Goal: Check status: Check status

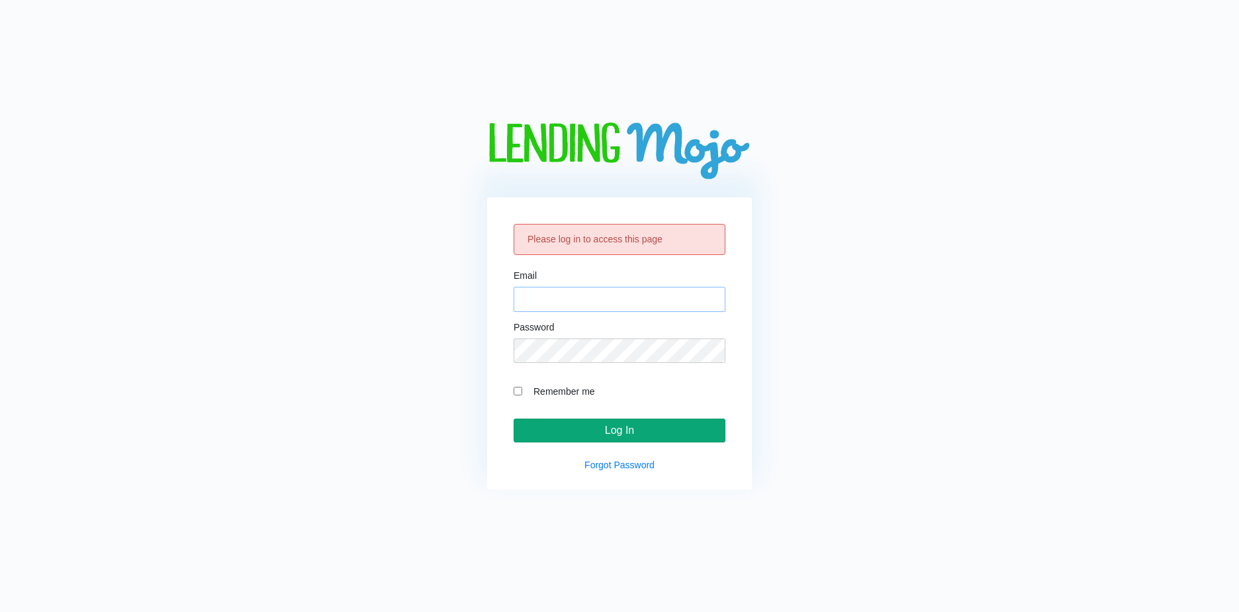
type input "[EMAIL_ADDRESS][DOMAIN_NAME]"
click at [587, 430] on input "Log In" at bounding box center [620, 430] width 212 height 24
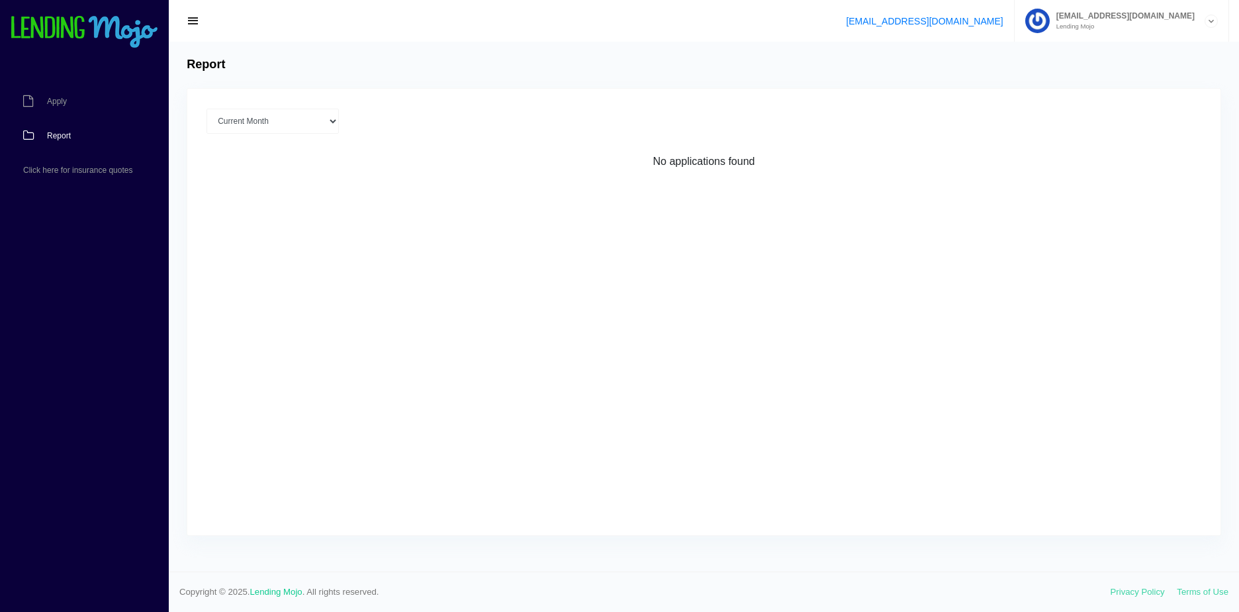
click at [62, 130] on link "Report" at bounding box center [78, 135] width 156 height 34
click at [70, 140] on span "Report" at bounding box center [59, 136] width 24 height 8
drag, startPoint x: 238, startPoint y: 129, endPoint x: 238, endPoint y: 116, distance: 13.2
click at [238, 116] on select "Current Month Sep 2025 Aug 2025 Jul 2025 Jun 2025 May 2025 All time" at bounding box center [272, 121] width 132 height 25
select select "All time"
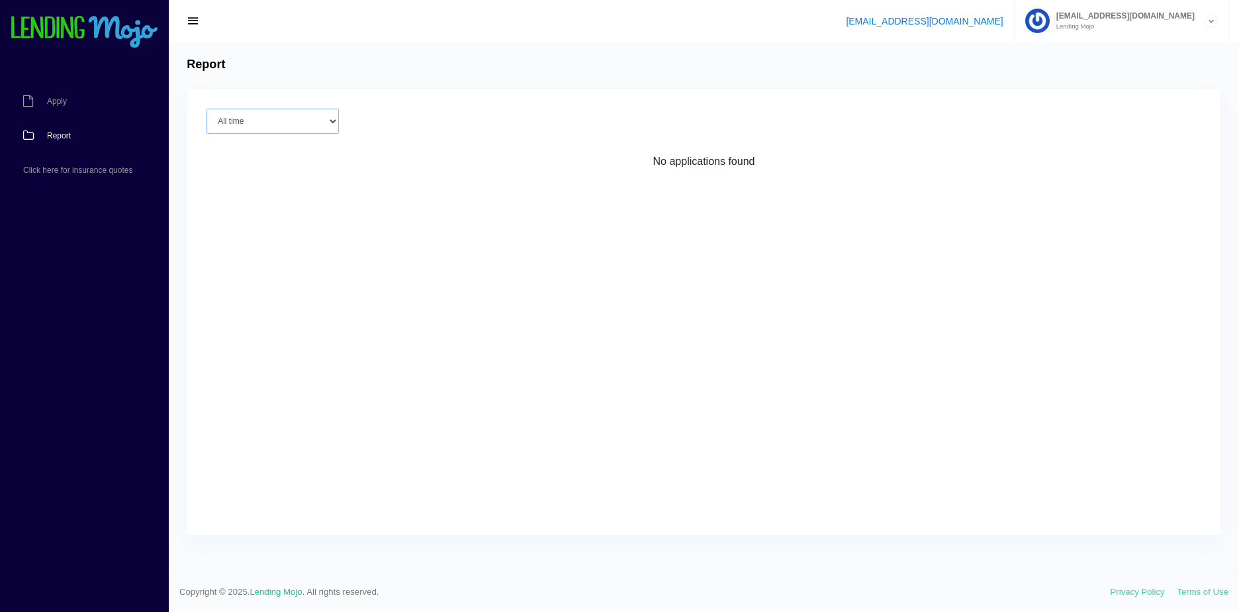
click at [206, 109] on select "Current Month Sep 2025 Aug 2025 Jul 2025 Jun 2025 May 2025 All time" at bounding box center [272, 121] width 132 height 25
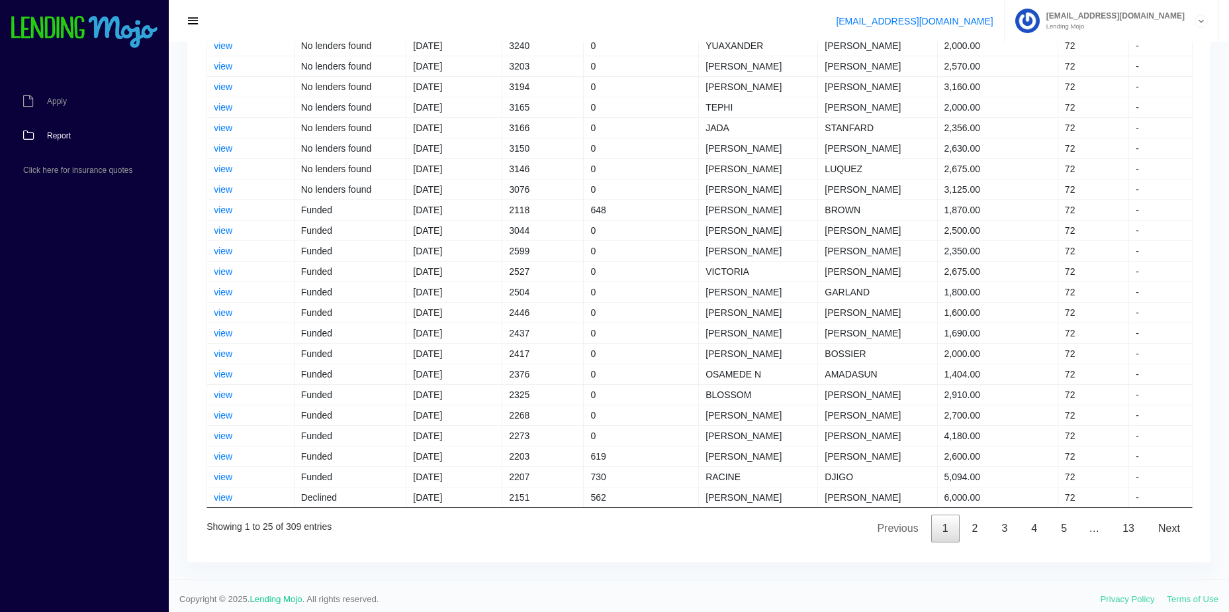
scroll to position [219, 0]
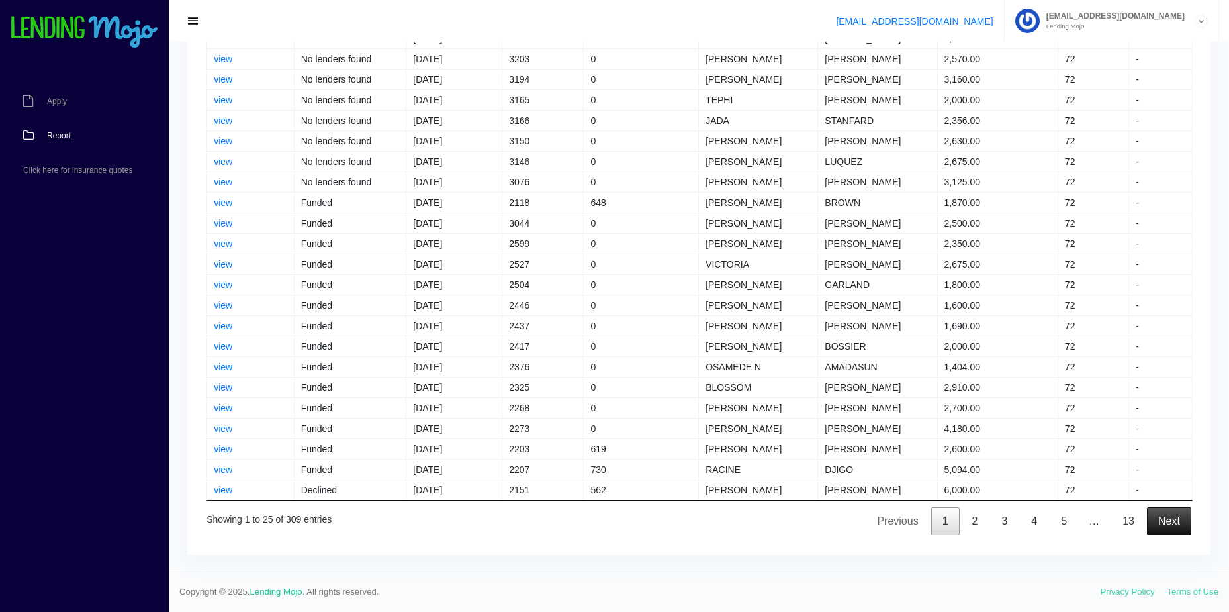
click at [1164, 516] on link "Next" at bounding box center [1169, 521] width 44 height 28
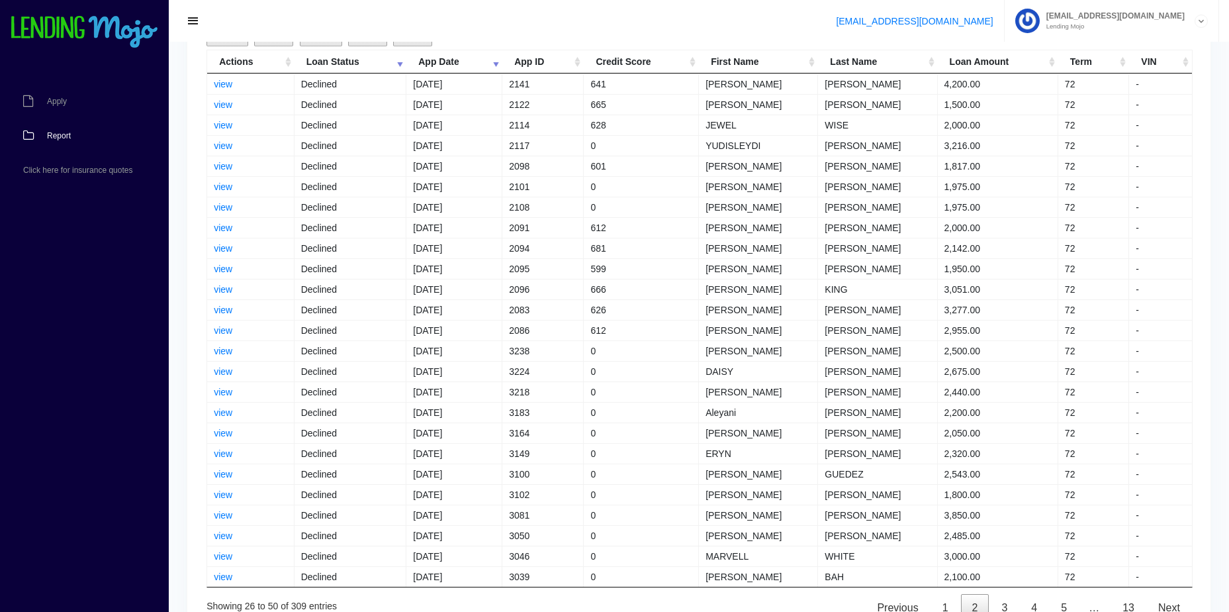
scroll to position [153, 0]
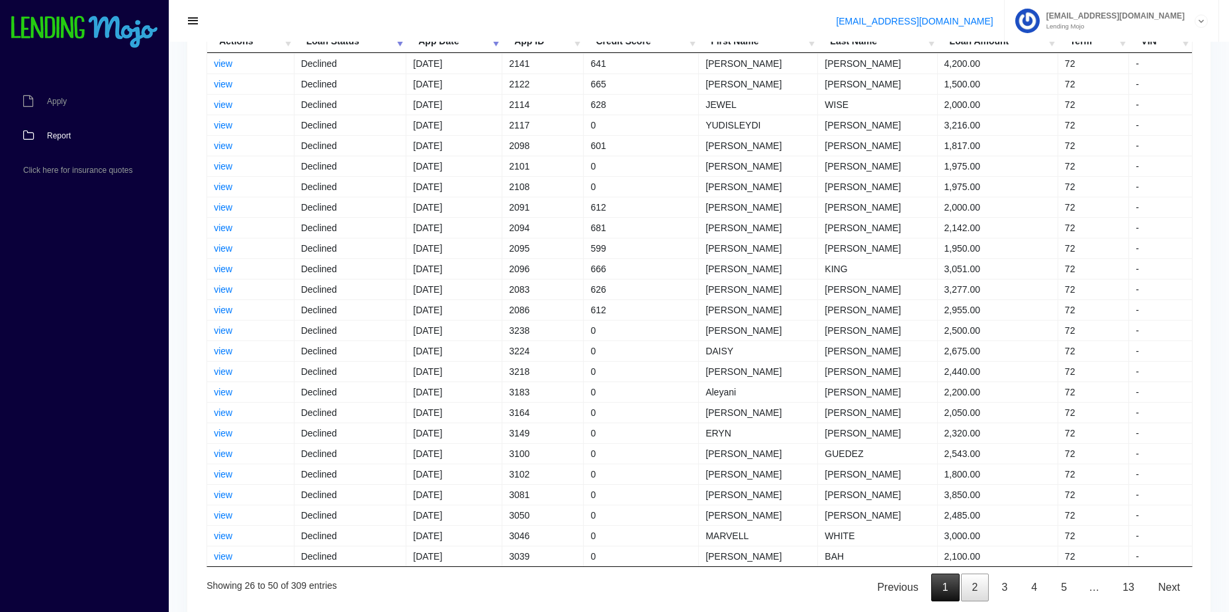
click at [940, 591] on link "1" at bounding box center [945, 587] width 28 height 28
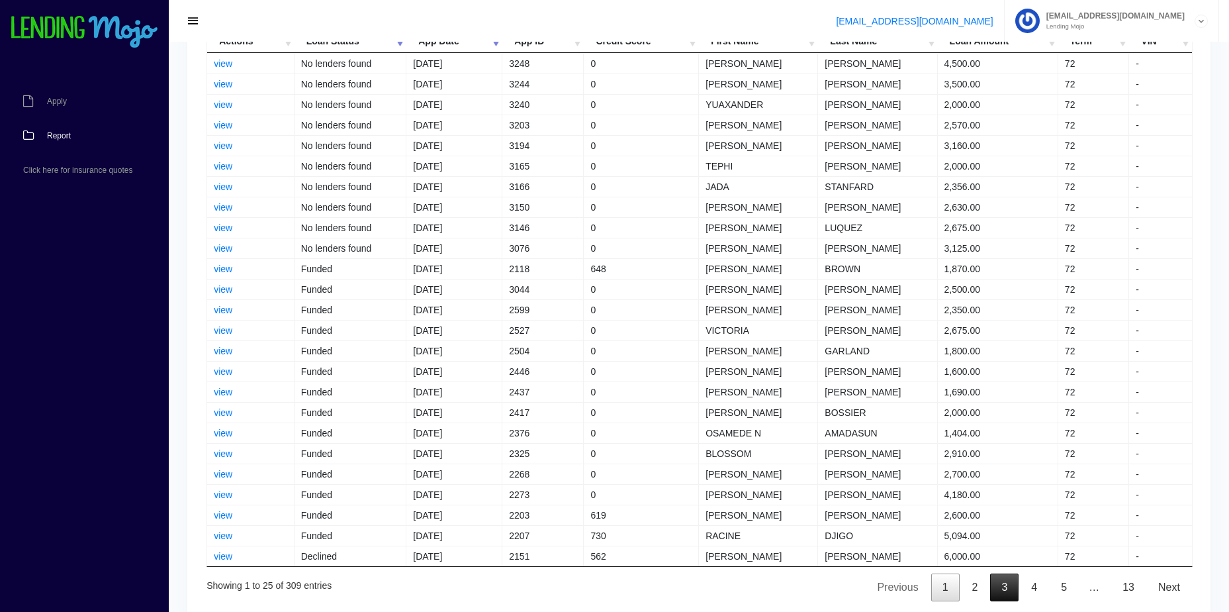
click at [1001, 586] on link "3" at bounding box center [1004, 587] width 28 height 28
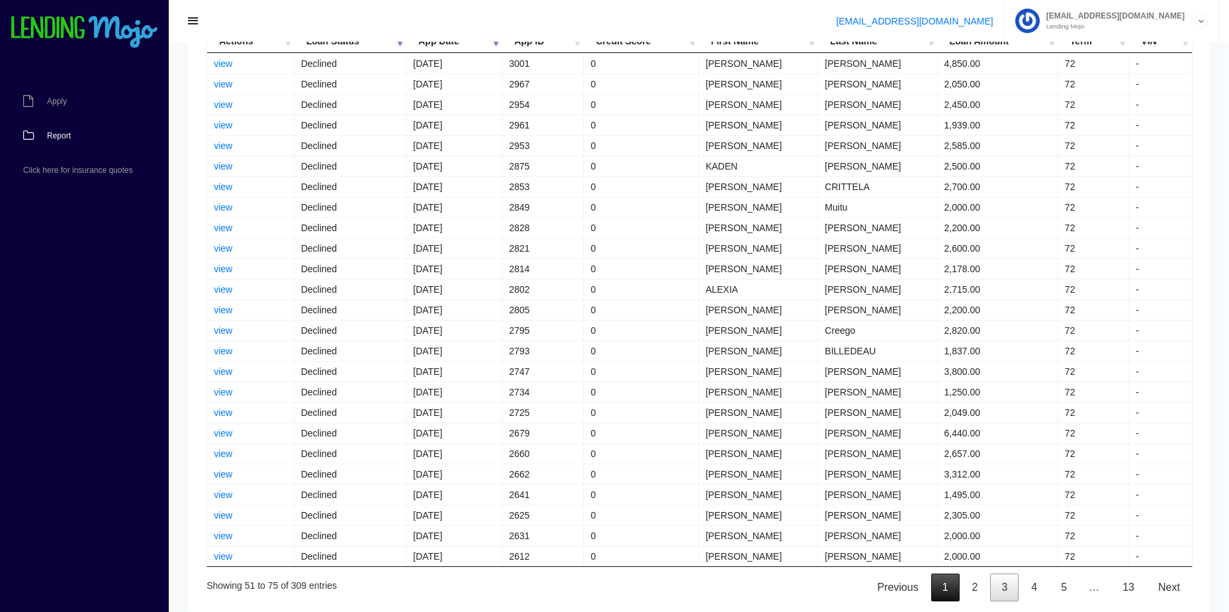
click at [939, 588] on link "1" at bounding box center [945, 587] width 28 height 28
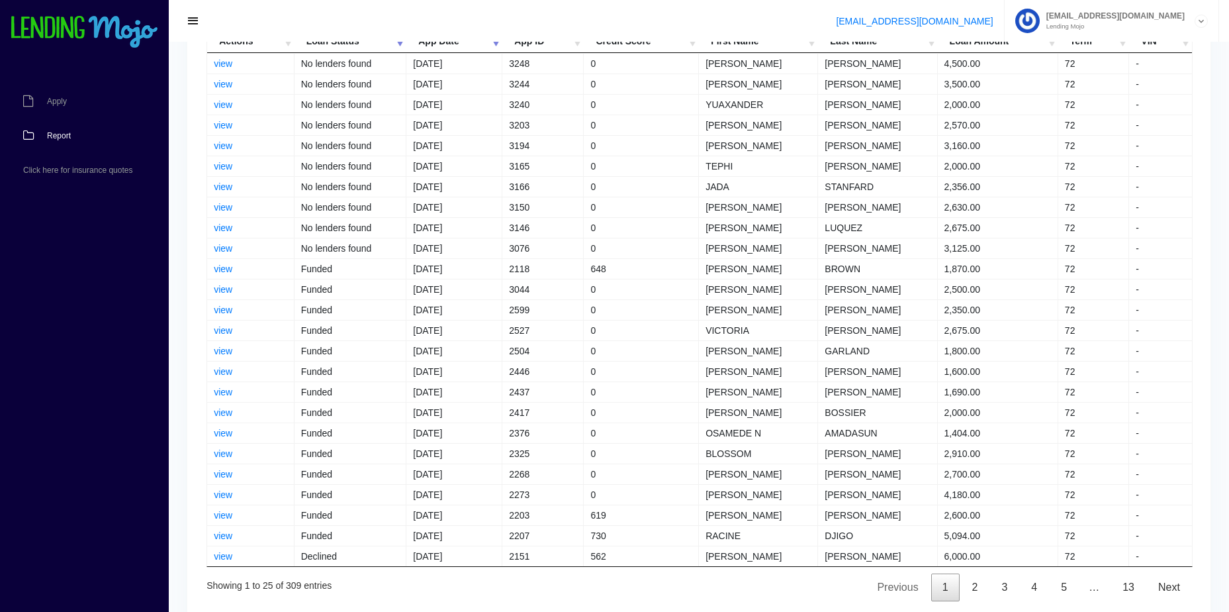
scroll to position [87, 0]
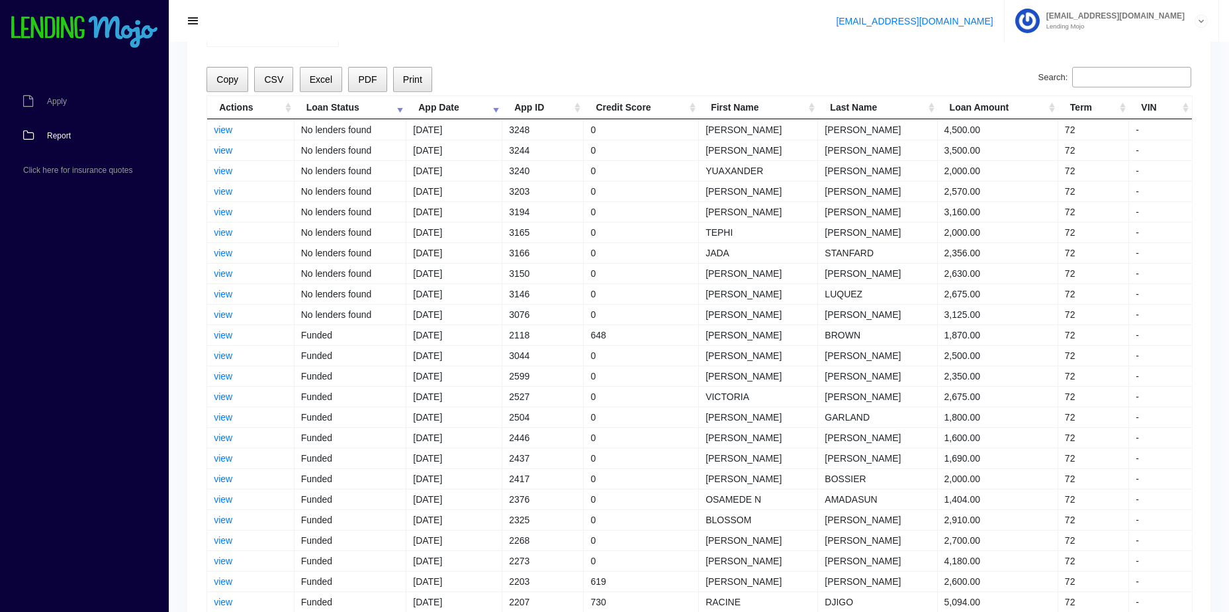
click at [423, 109] on th "App Date" at bounding box center [454, 107] width 96 height 23
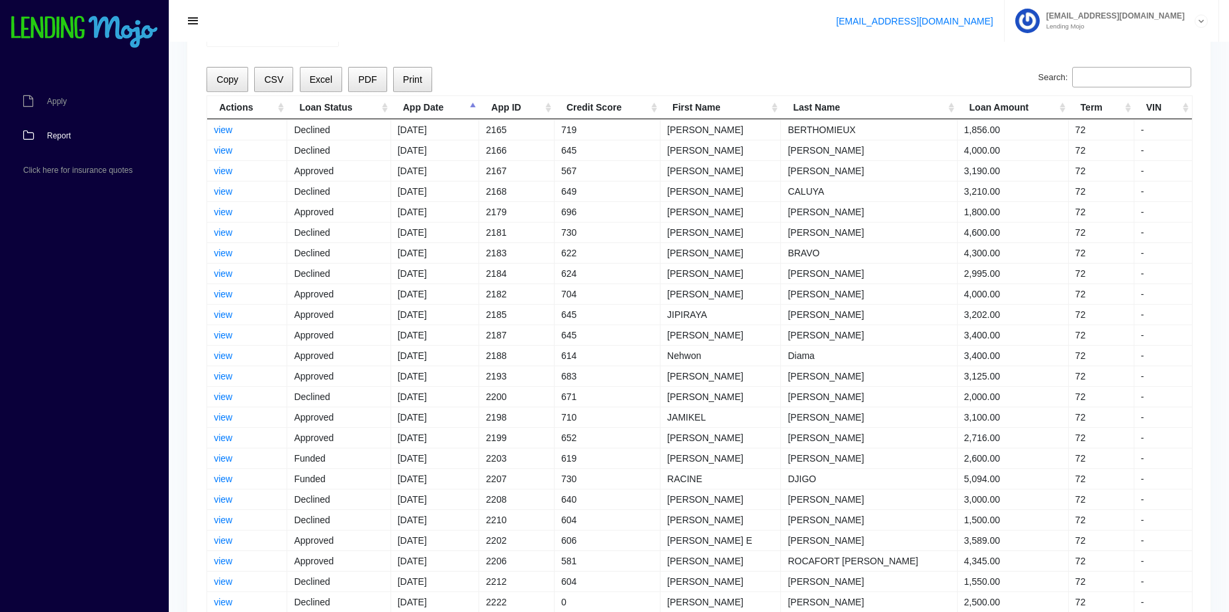
click at [423, 109] on th "App Date" at bounding box center [435, 107] width 89 height 23
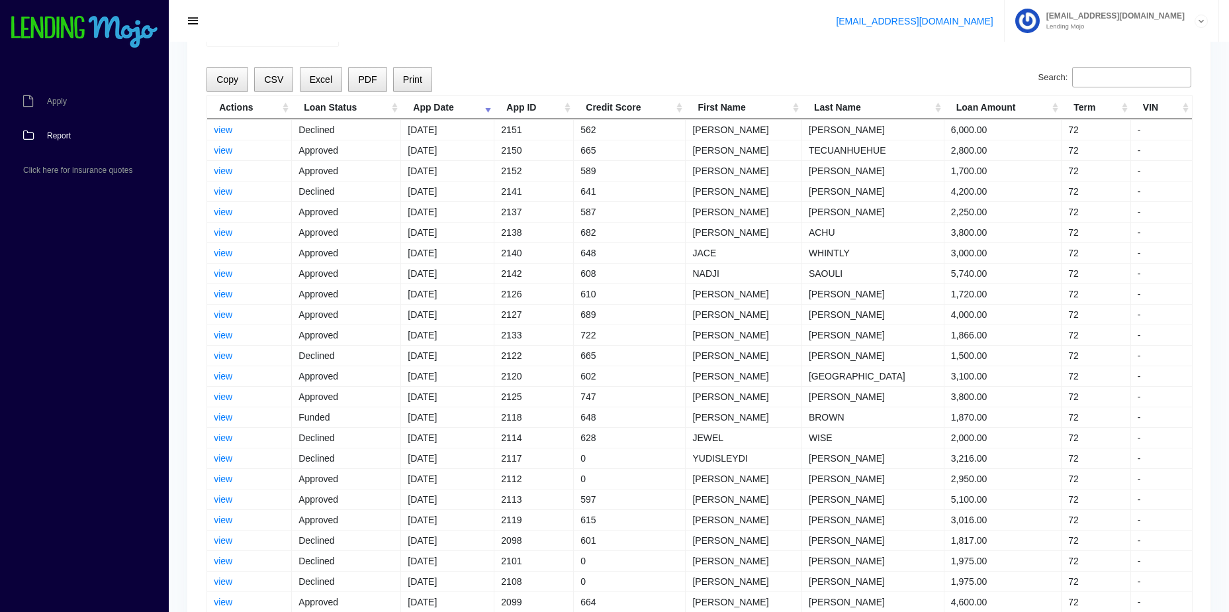
click at [424, 112] on th "App Date" at bounding box center [447, 107] width 93 height 23
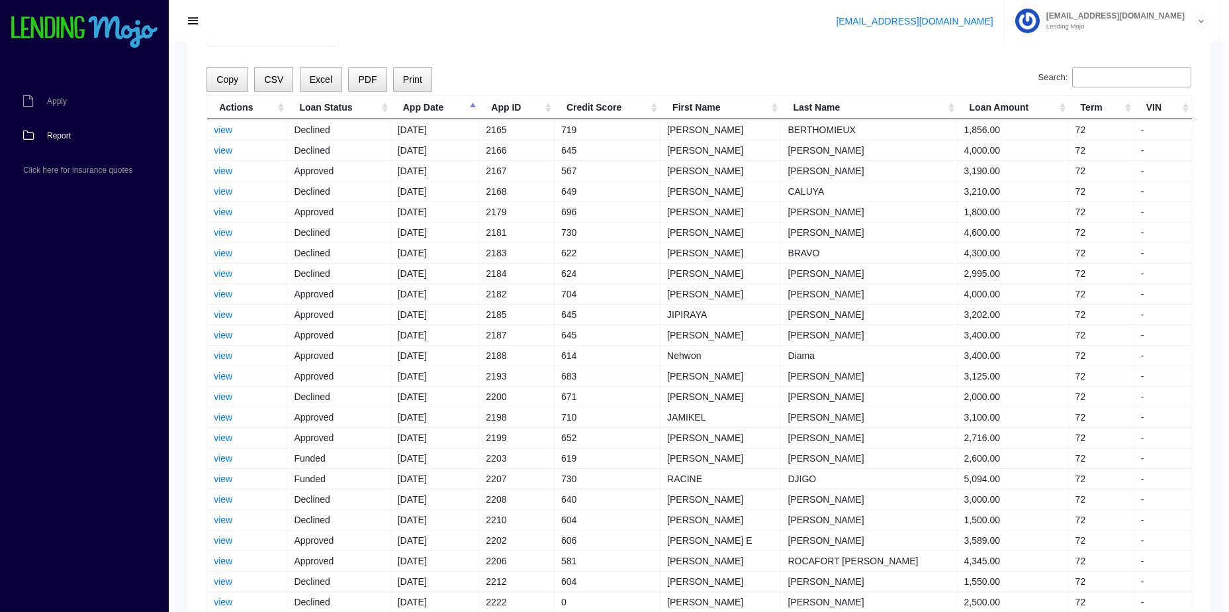
click at [722, 109] on th "First Name" at bounding box center [720, 107] width 120 height 23
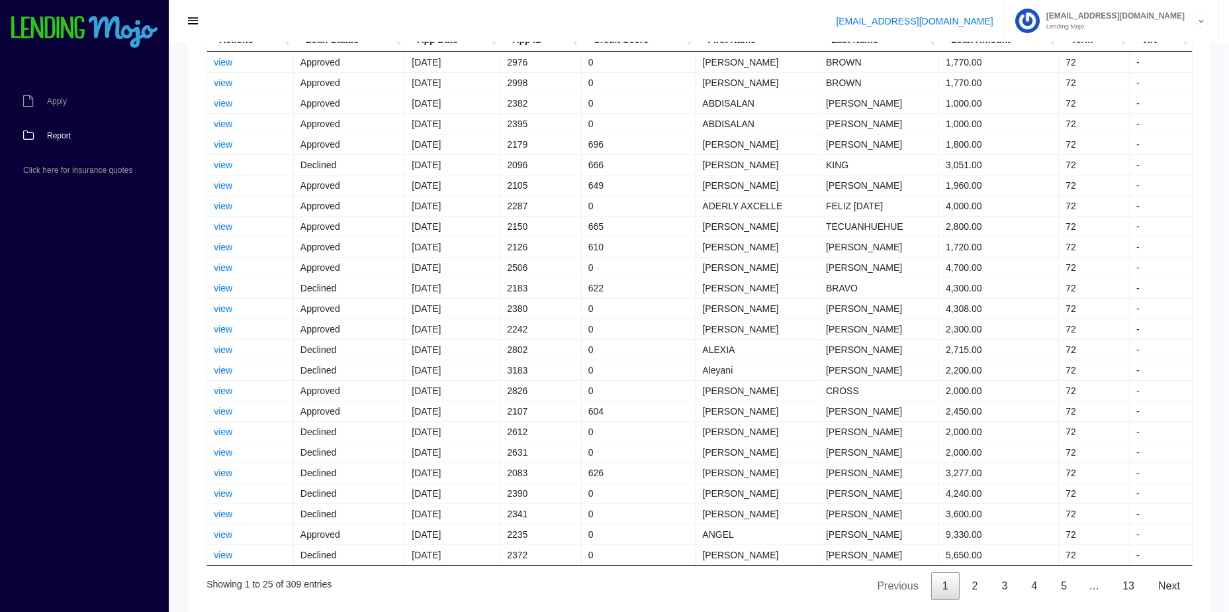
scroll to position [219, 0]
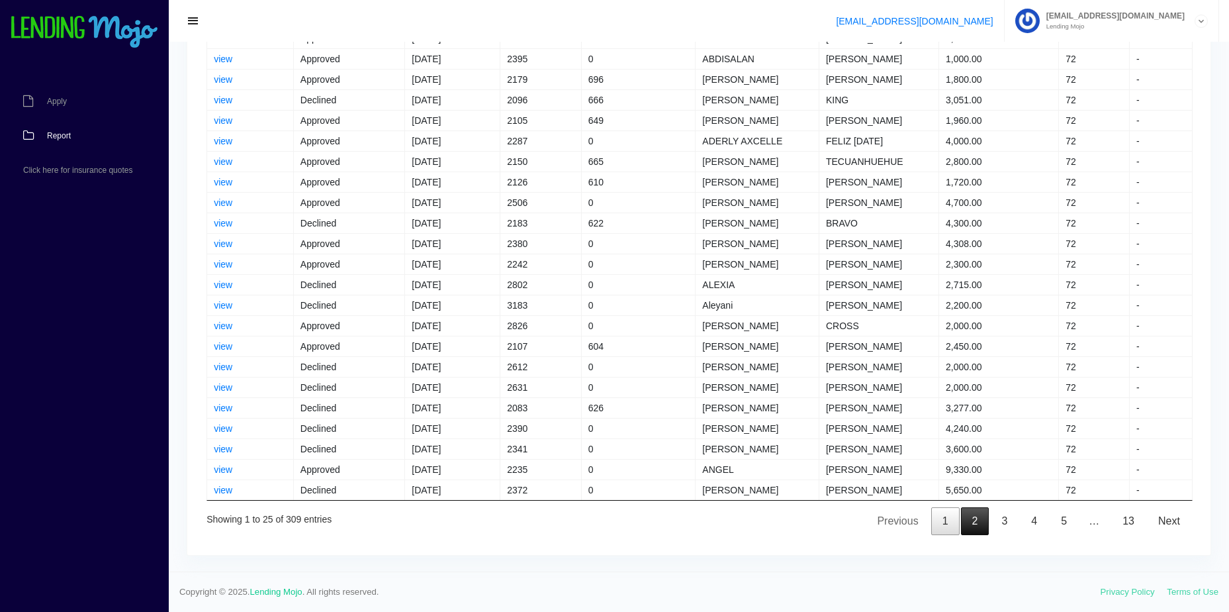
click at [976, 514] on link "2" at bounding box center [975, 521] width 28 height 28
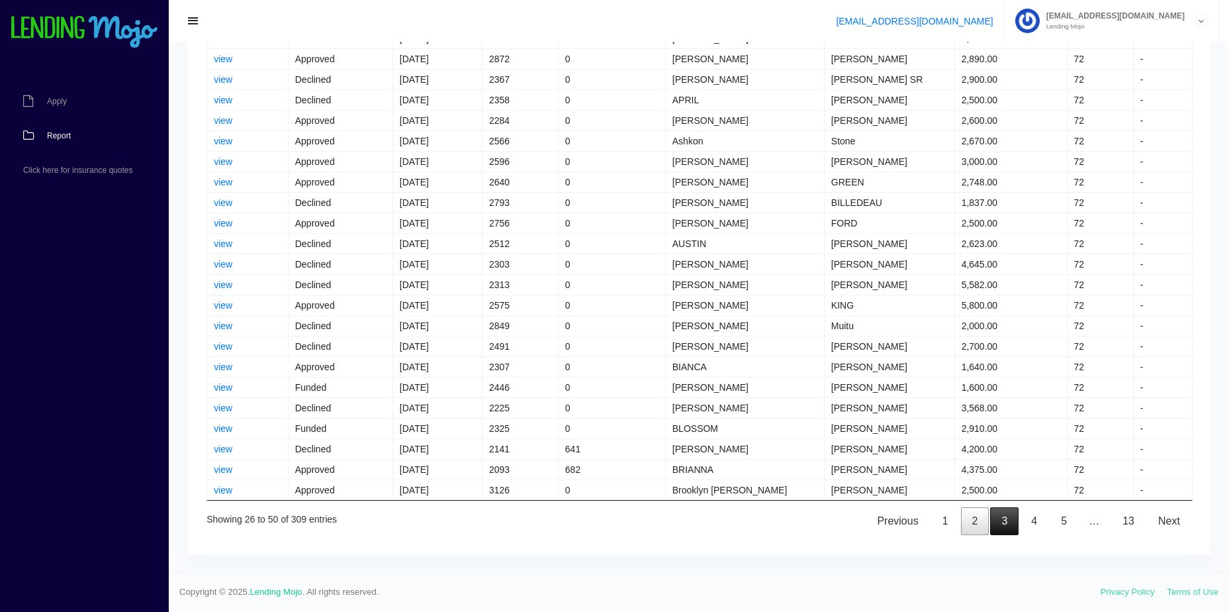
click at [999, 518] on link "3" at bounding box center [1004, 521] width 28 height 28
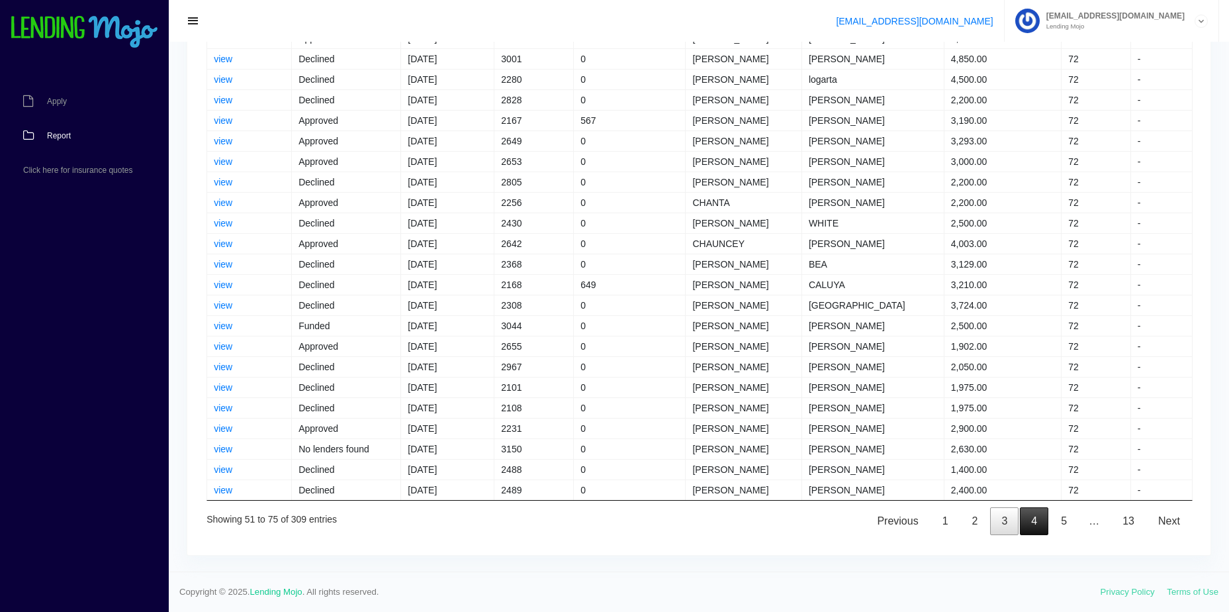
click at [1029, 516] on link "4" at bounding box center [1034, 521] width 28 height 28
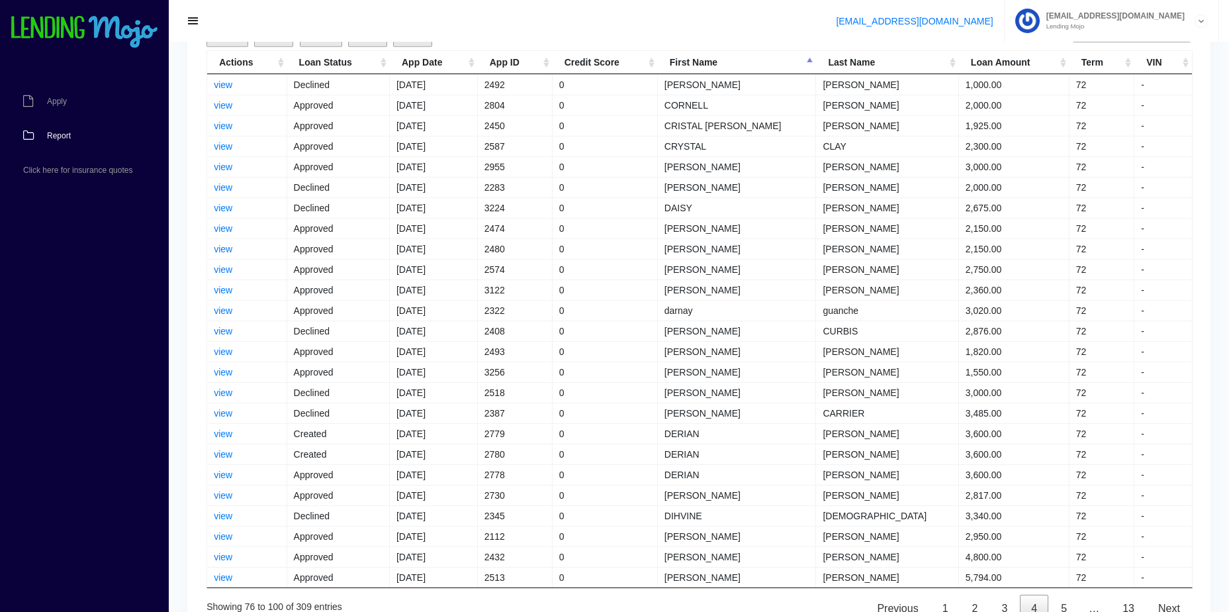
scroll to position [153, 0]
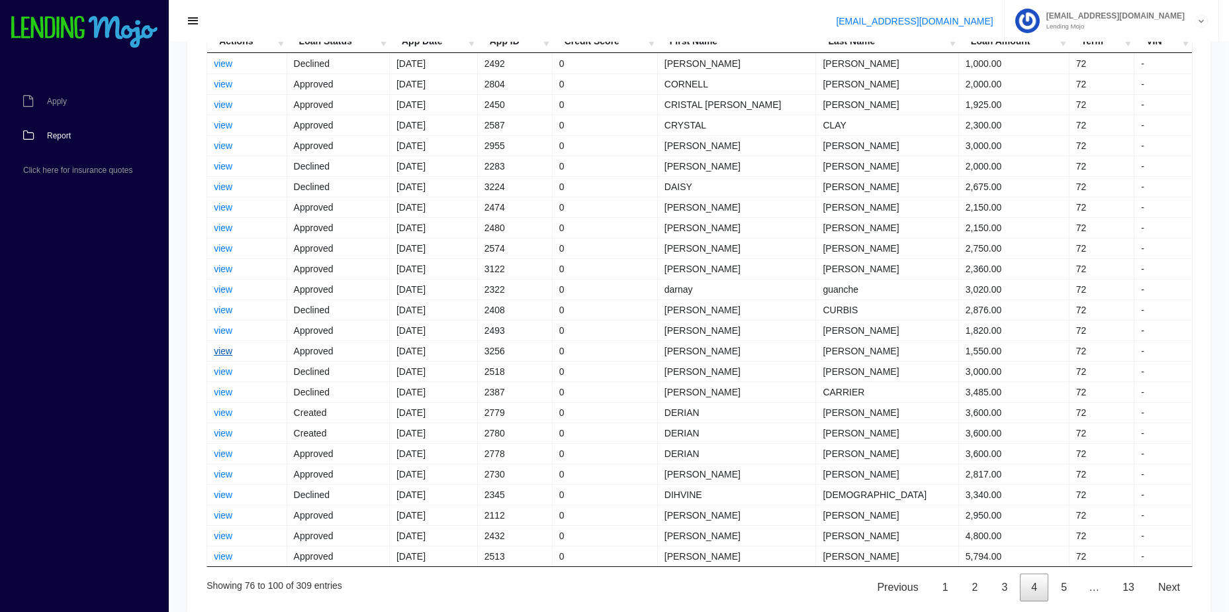
click at [218, 353] on link "view" at bounding box center [223, 350] width 19 height 11
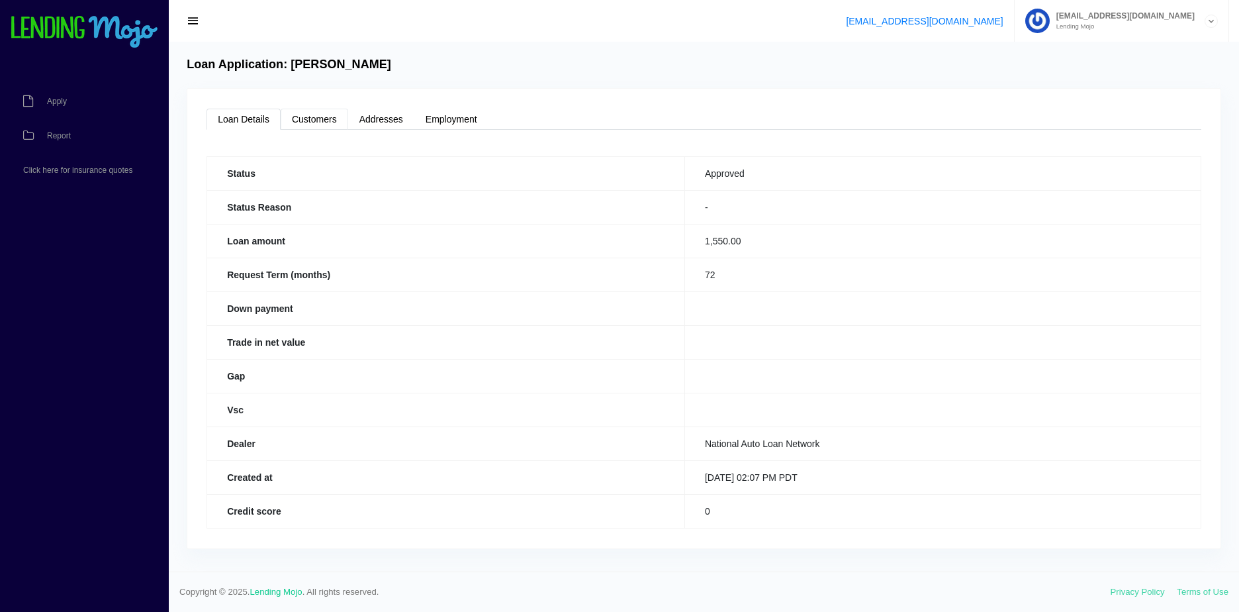
click at [339, 120] on link "Customers" at bounding box center [315, 119] width 68 height 21
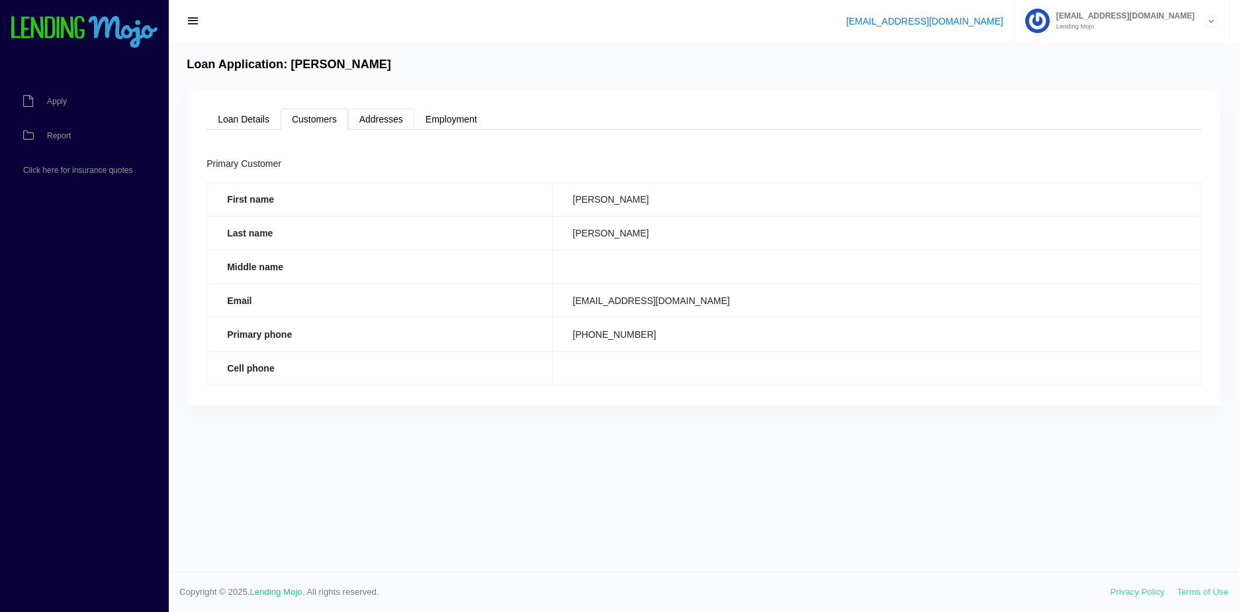
click at [385, 119] on link "Addresses" at bounding box center [381, 119] width 66 height 21
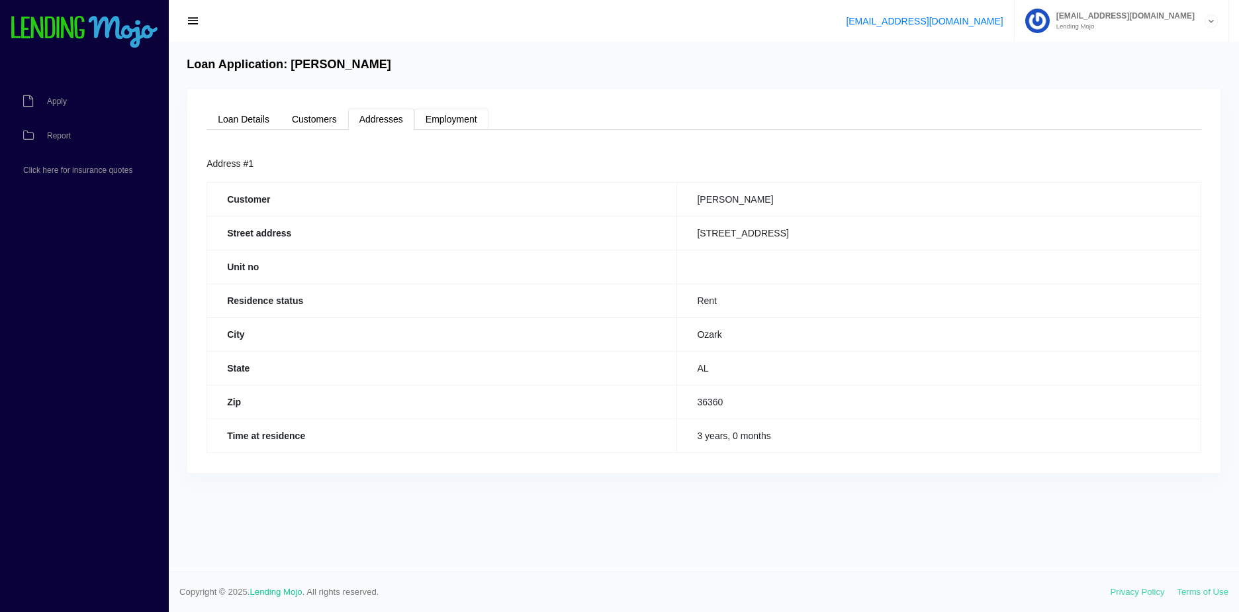
click at [445, 114] on link "Employment" at bounding box center [451, 119] width 74 height 21
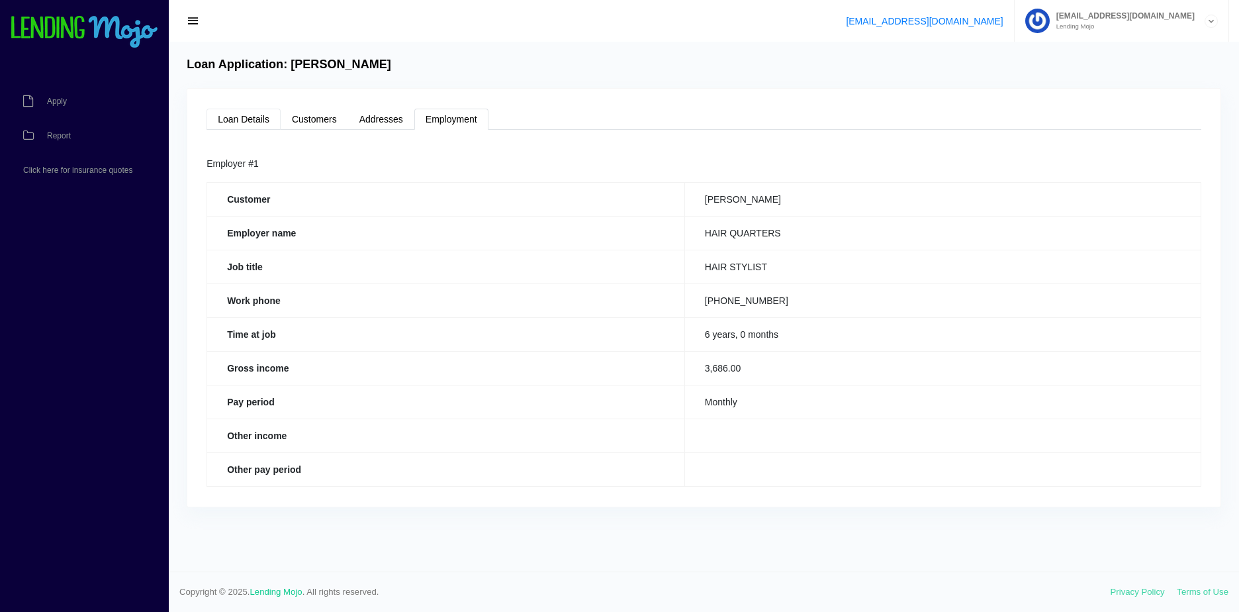
click at [253, 118] on link "Loan Details" at bounding box center [243, 119] width 74 height 21
